Goal: Transaction & Acquisition: Purchase product/service

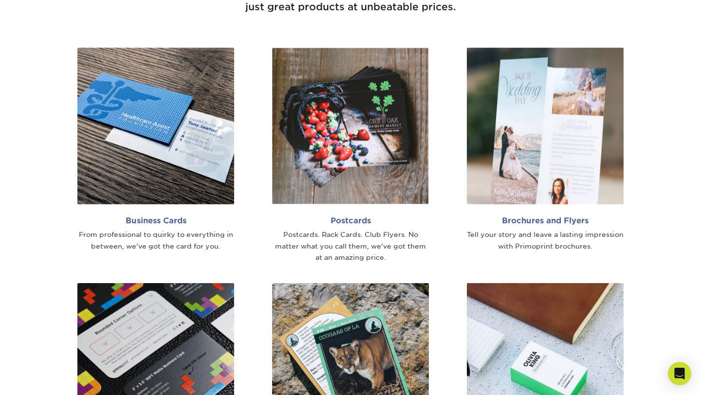
scroll to position [581, 0]
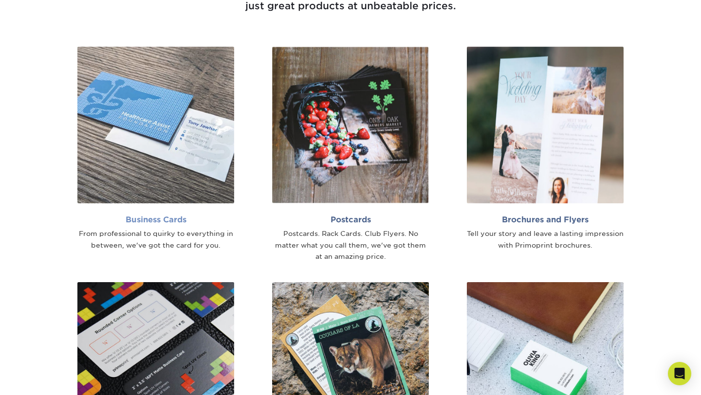
click at [185, 181] on img at bounding box center [155, 125] width 157 height 157
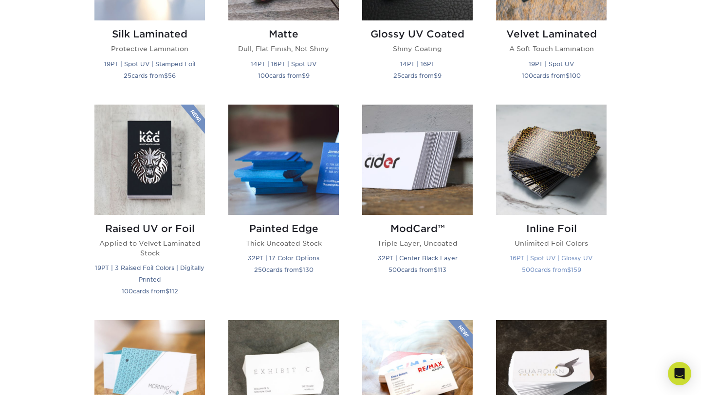
scroll to position [541, 0]
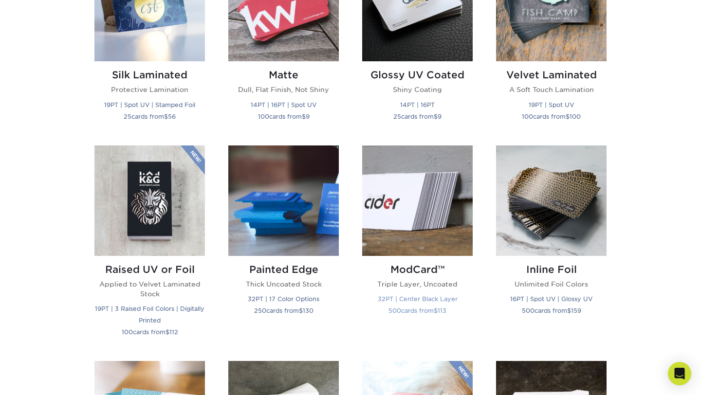
click at [409, 247] on img at bounding box center [417, 201] width 111 height 111
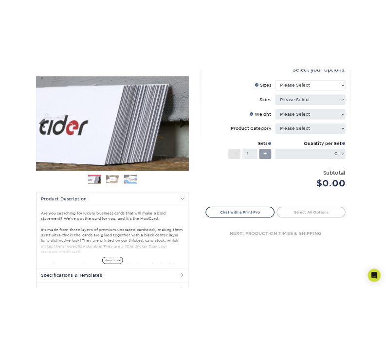
scroll to position [109, 0]
